Goal: Transaction & Acquisition: Purchase product/service

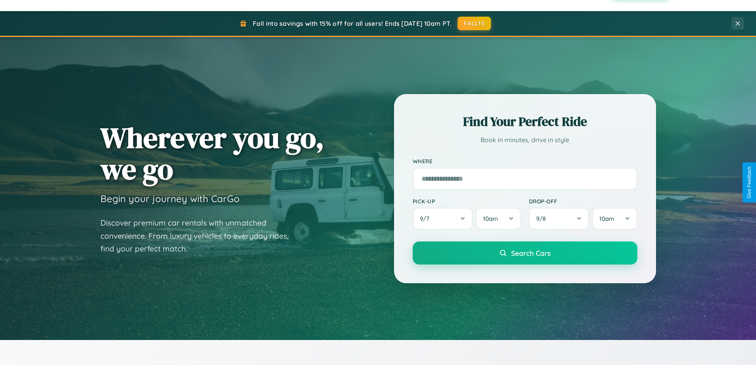
scroll to position [1527, 0]
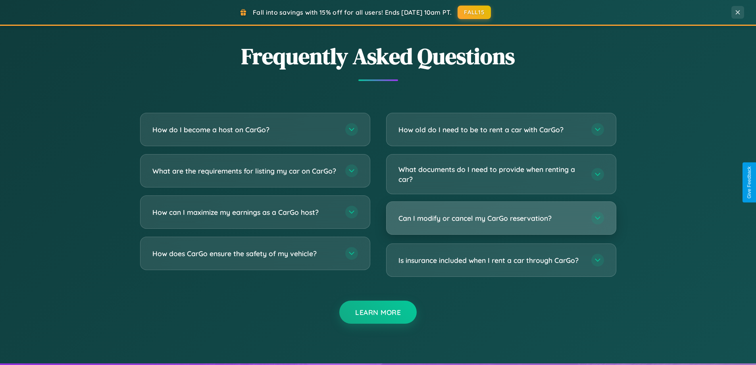
click at [501, 218] on h3 "Can I modify or cancel my CarGo reservation?" at bounding box center [490, 218] width 185 height 10
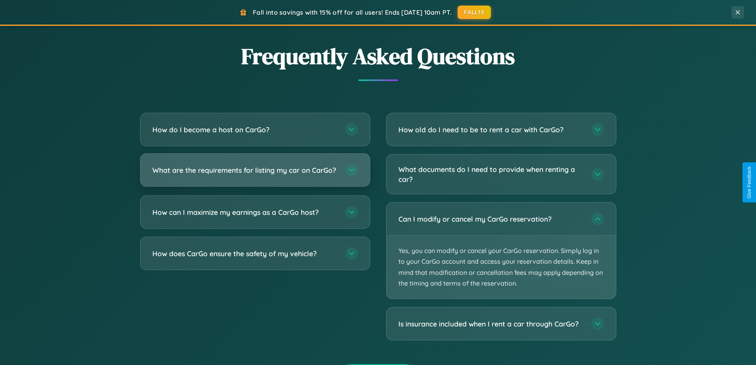
click at [255, 173] on h3 "What are the requirements for listing my car on CarGo?" at bounding box center [244, 170] width 185 height 10
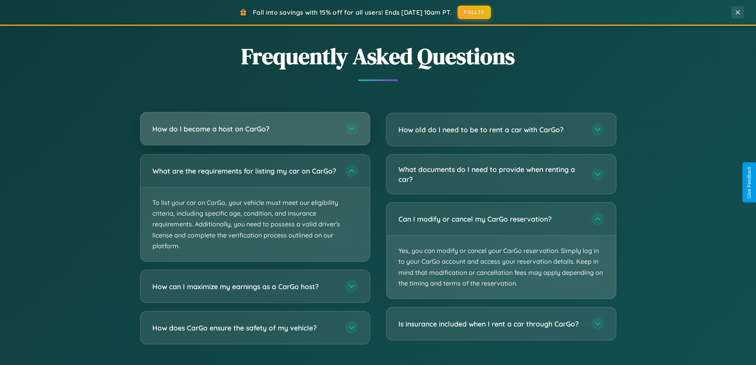
click at [255, 129] on h3 "How do I become a host on CarGo?" at bounding box center [244, 129] width 185 height 10
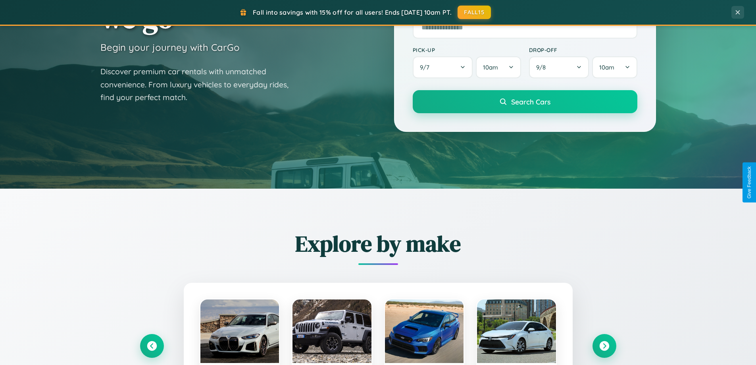
scroll to position [0, 0]
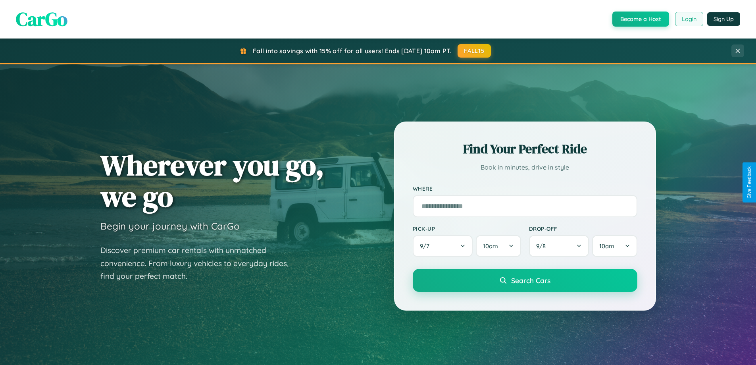
click at [688, 19] on button "Login" at bounding box center [689, 19] width 28 height 14
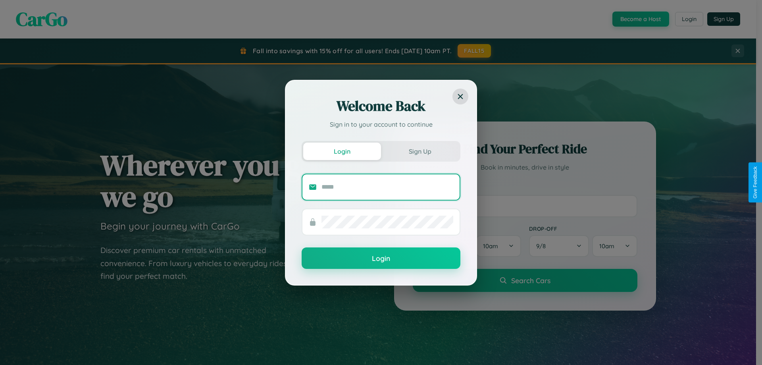
click at [387, 186] on input "text" at bounding box center [387, 187] width 132 height 13
type input "**********"
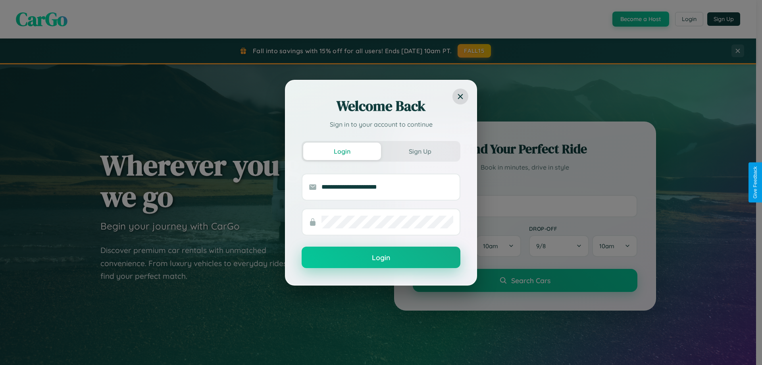
click at [381, 257] on button "Login" at bounding box center [381, 256] width 159 height 21
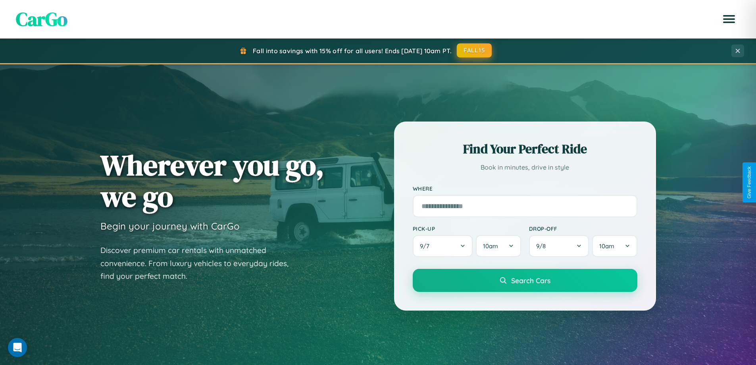
click at [475, 50] on button "FALL15" at bounding box center [474, 50] width 35 height 14
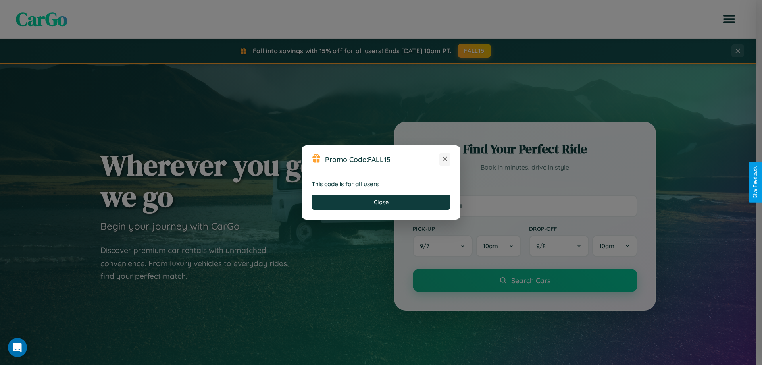
click at [445, 159] on icon at bounding box center [445, 159] width 8 height 8
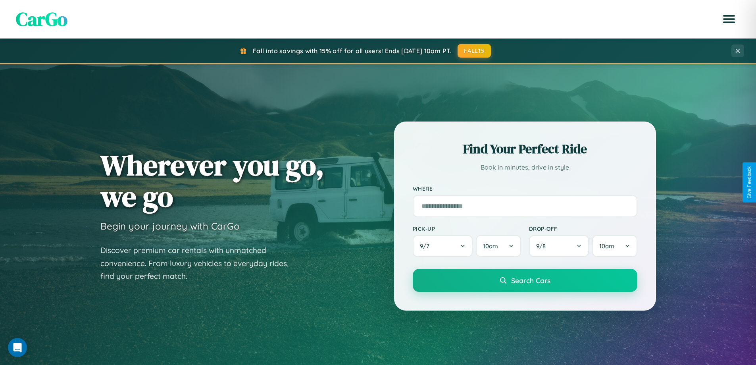
scroll to position [23, 0]
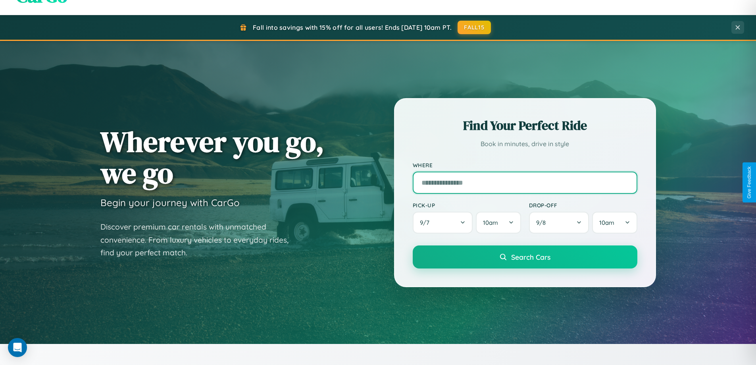
click at [525, 182] on input "text" at bounding box center [525, 182] width 225 height 22
type input "*****"
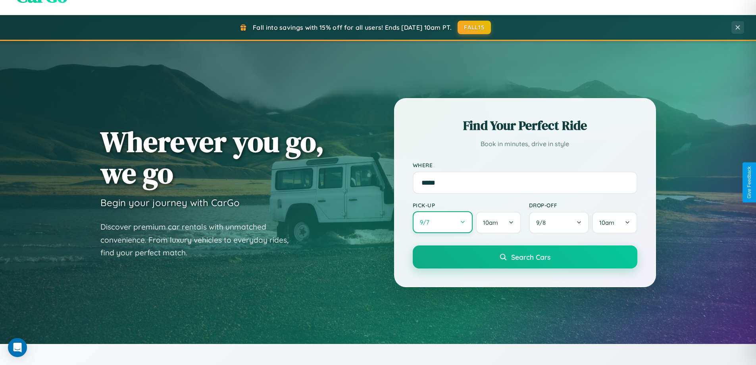
click at [442, 223] on button "9 / 7" at bounding box center [443, 222] width 60 height 22
select select "*"
select select "****"
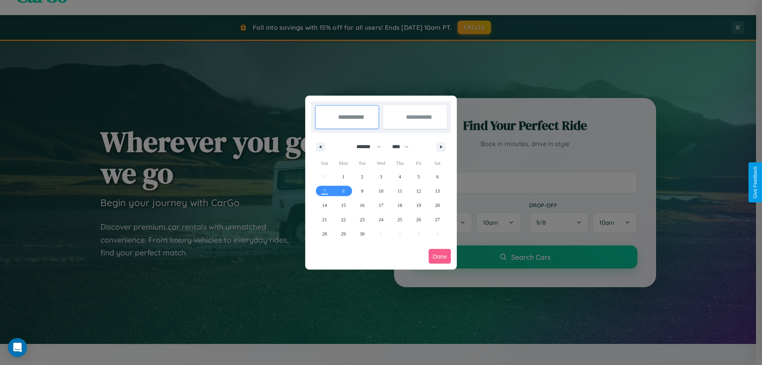
click at [365, 146] on select "******* ******** ***** ***** *** **** **** ****** ********* ******* ******** **…" at bounding box center [367, 146] width 34 height 13
select select "*"
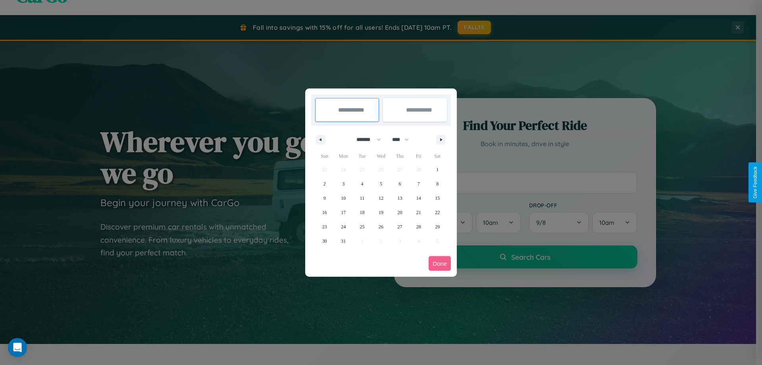
drag, startPoint x: 404, startPoint y: 139, endPoint x: 381, endPoint y: 159, distance: 30.4
click at [404, 139] on select "**** **** **** **** **** **** **** **** **** **** **** **** **** **** **** ****…" at bounding box center [400, 139] width 24 height 13
select select "****"
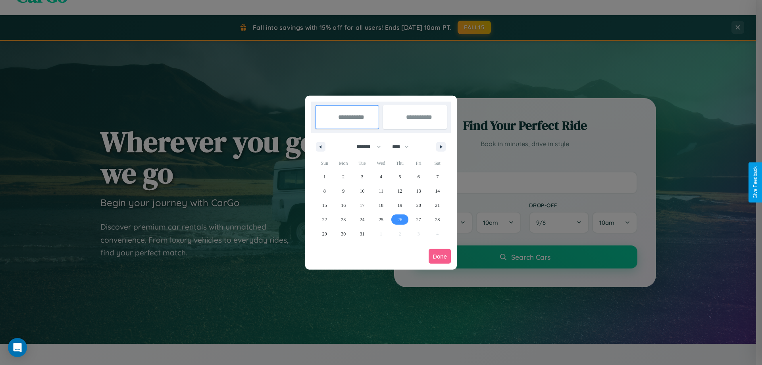
click at [400, 219] on span "26" at bounding box center [399, 219] width 5 height 14
type input "**********"
click at [437, 219] on span "28" at bounding box center [437, 219] width 5 height 14
type input "**********"
click at [440, 256] on button "Done" at bounding box center [440, 256] width 22 height 15
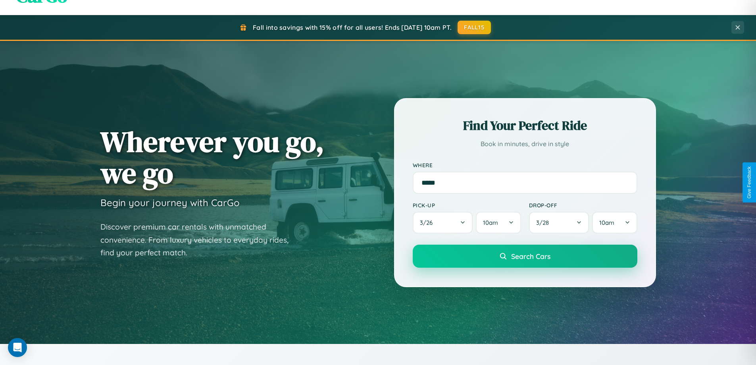
click at [525, 256] on span "Search Cars" at bounding box center [530, 256] width 39 height 9
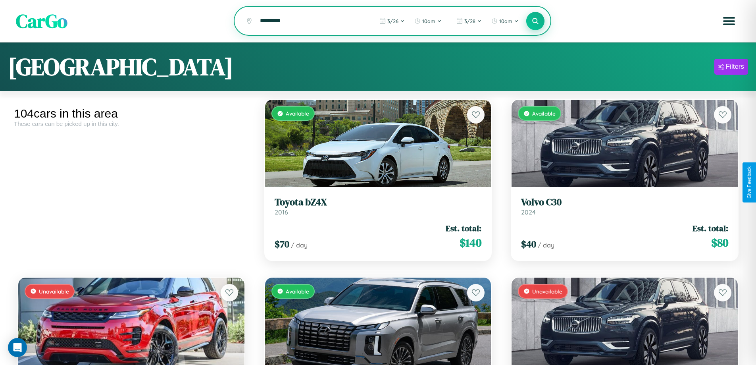
click at [535, 21] on icon at bounding box center [536, 21] width 8 height 8
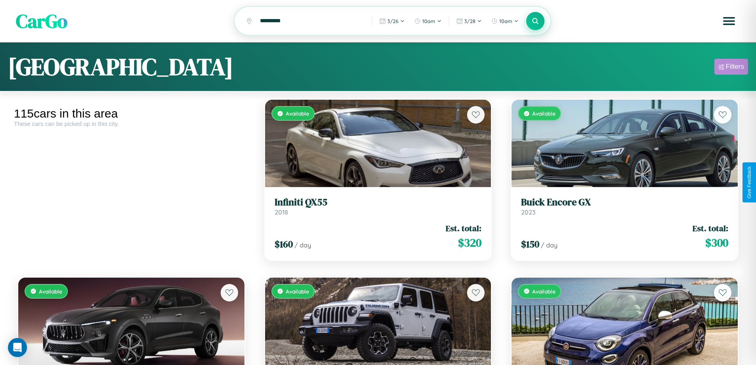
click at [731, 68] on div "Filters" at bounding box center [735, 67] width 18 height 8
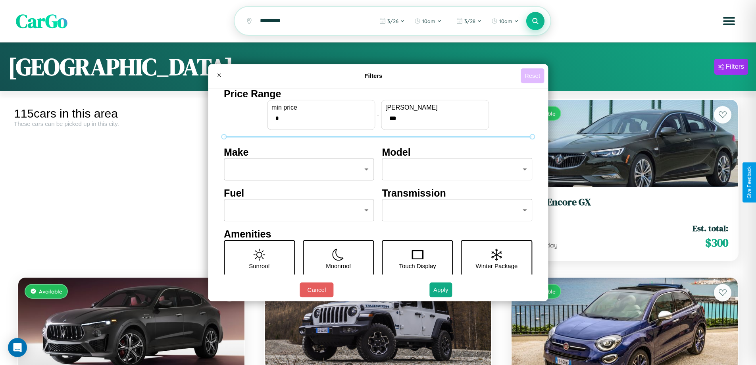
click at [533, 75] on button "Reset" at bounding box center [532, 75] width 23 height 15
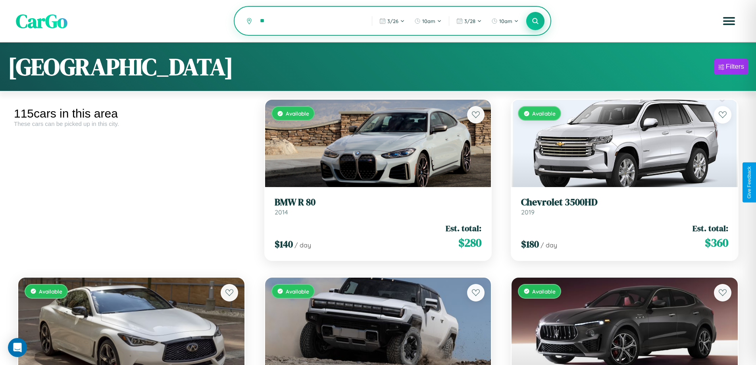
type input "*"
type input "********"
click at [535, 21] on icon at bounding box center [536, 21] width 8 height 8
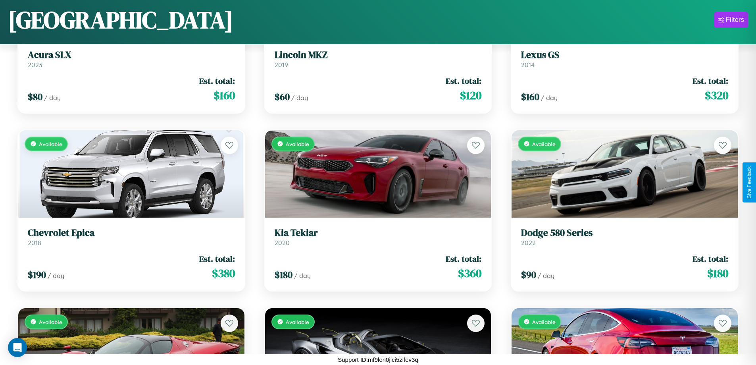
scroll to position [6330, 0]
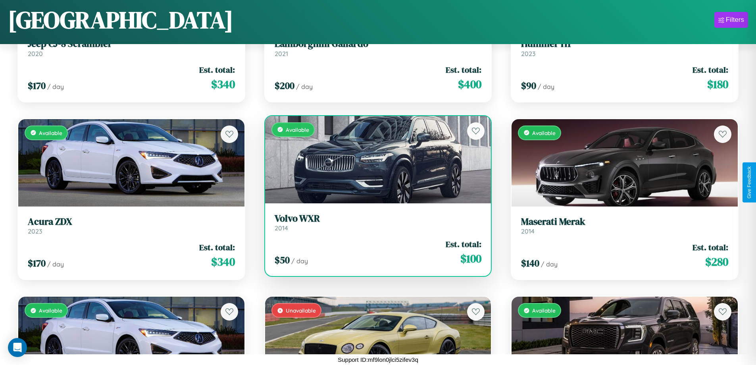
click at [375, 255] on div "$ 50 / day Est. total: $ 100" at bounding box center [378, 252] width 207 height 28
click at [375, 252] on div "$ 50 / day Est. total: $ 100" at bounding box center [378, 252] width 207 height 28
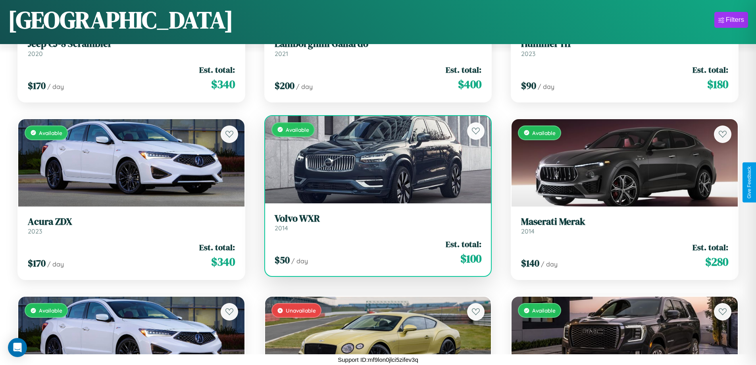
click at [375, 252] on div "$ 50 / day Est. total: $ 100" at bounding box center [378, 252] width 207 height 28
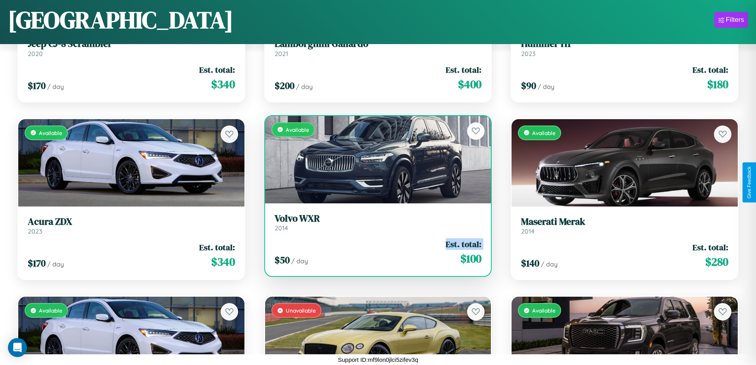
click at [375, 252] on div "$ 50 / day Est. total: $ 100" at bounding box center [378, 252] width 207 height 28
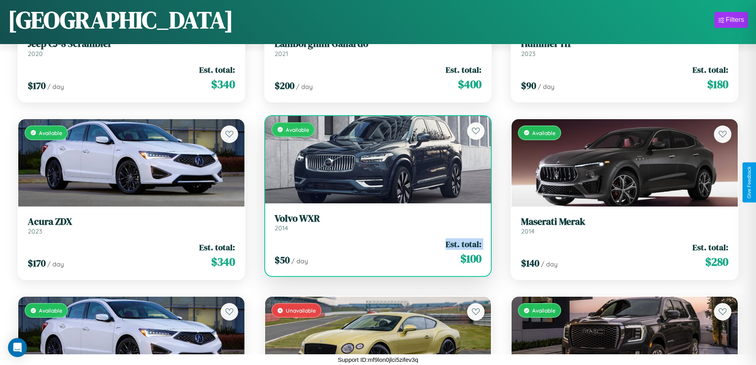
click at [375, 252] on div "$ 50 / day Est. total: $ 100" at bounding box center [378, 252] width 207 height 28
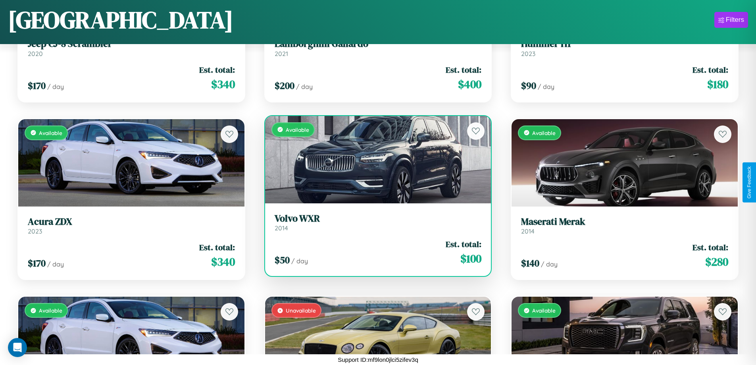
click at [375, 252] on div "$ 50 / day Est. total: $ 100" at bounding box center [378, 252] width 207 height 28
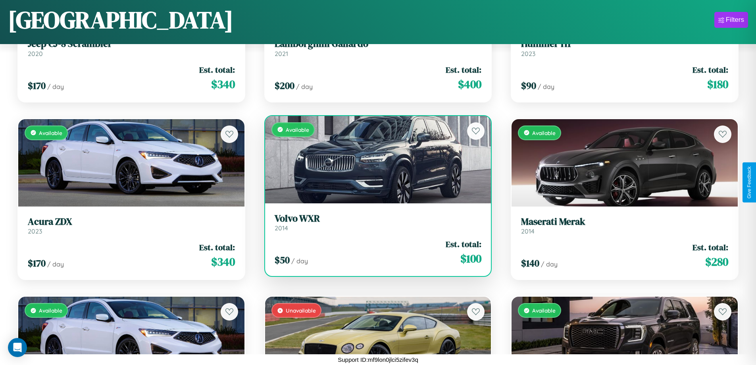
click at [375, 222] on h3 "Volvo WXR" at bounding box center [378, 219] width 207 height 12
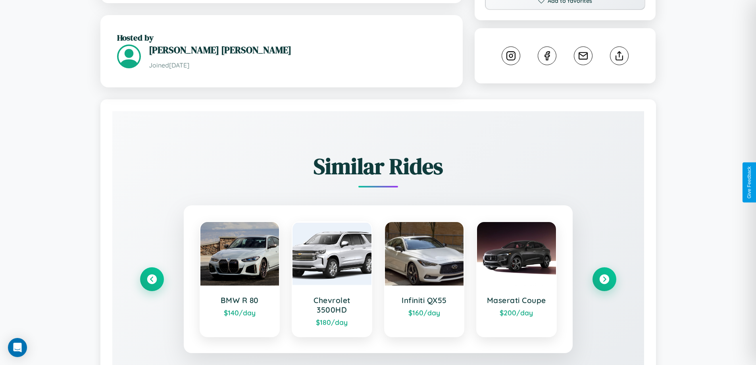
scroll to position [446, 0]
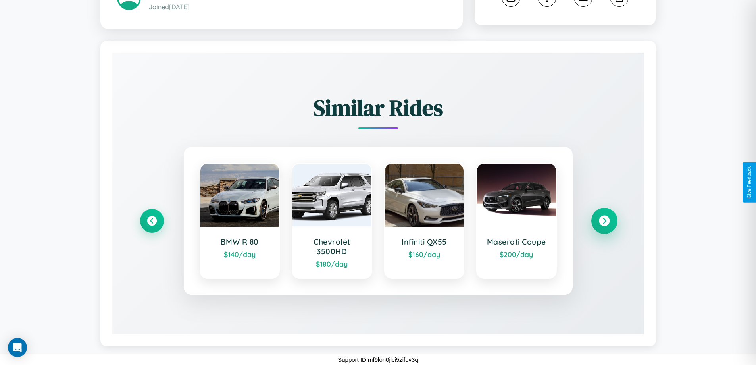
click at [604, 221] on icon at bounding box center [604, 220] width 11 height 11
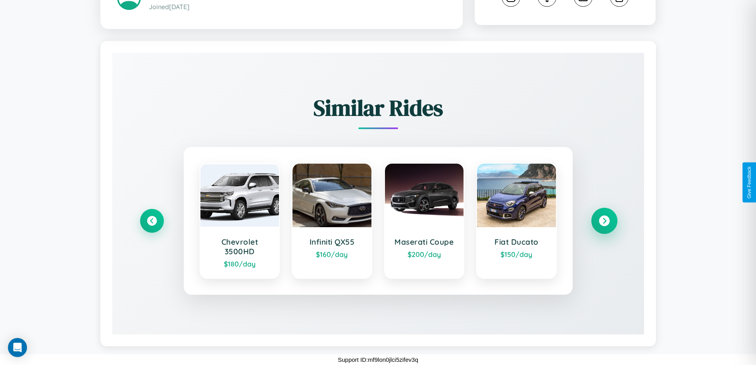
click at [604, 221] on icon at bounding box center [604, 220] width 11 height 11
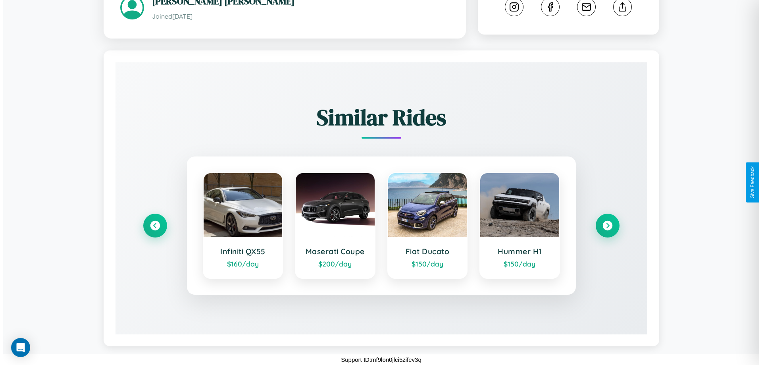
scroll to position [0, 0]
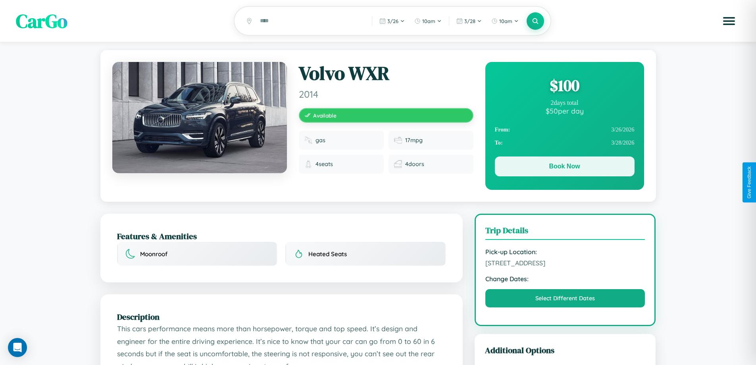
click at [564, 167] on button "Book Now" at bounding box center [565, 166] width 140 height 20
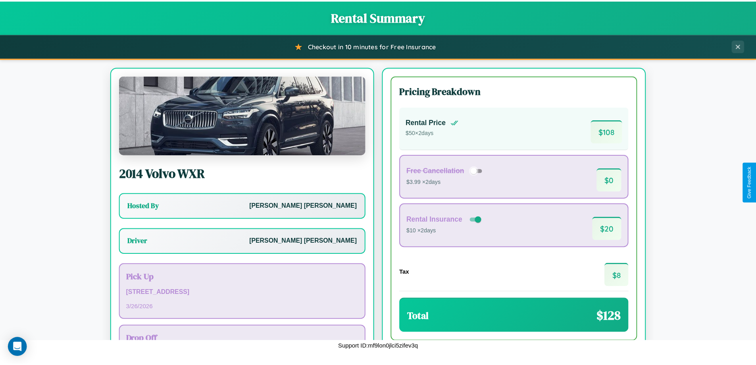
scroll to position [57, 0]
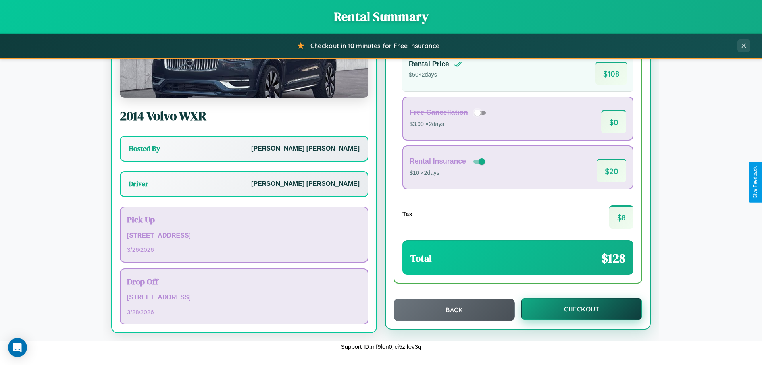
click at [576, 309] on button "Checkout" at bounding box center [581, 309] width 121 height 22
